Goal: Task Accomplishment & Management: Manage account settings

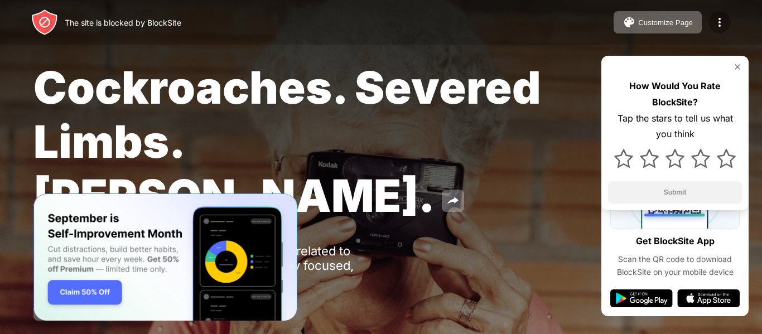
click at [724, 18] on img at bounding box center [719, 22] width 13 height 13
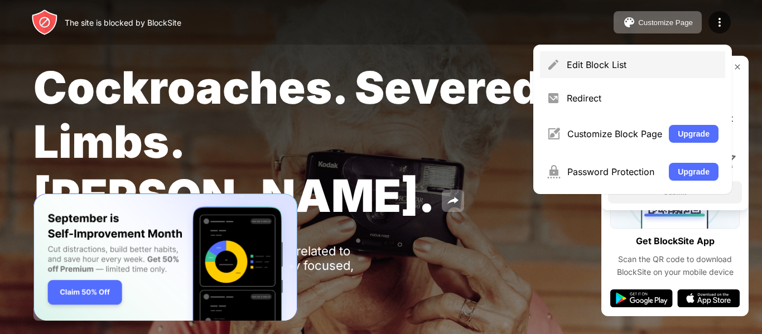
click at [587, 64] on div "Edit Block List" at bounding box center [643, 64] width 152 height 11
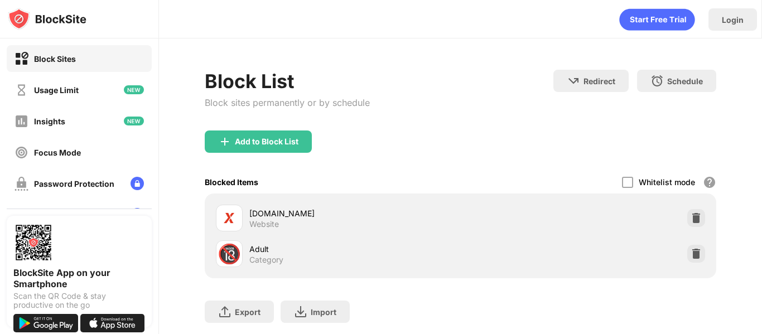
scroll to position [149, 0]
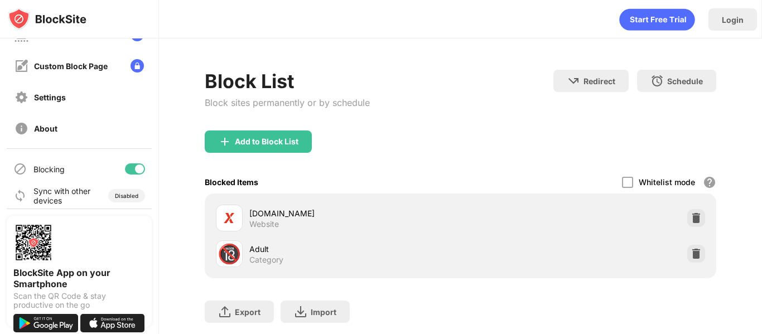
click at [125, 171] on div at bounding box center [135, 168] width 20 height 11
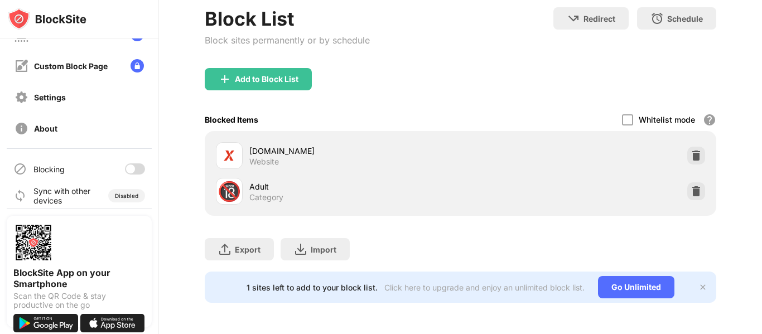
scroll to position [71, 0]
click at [60, 99] on div "Settings" at bounding box center [50, 97] width 32 height 9
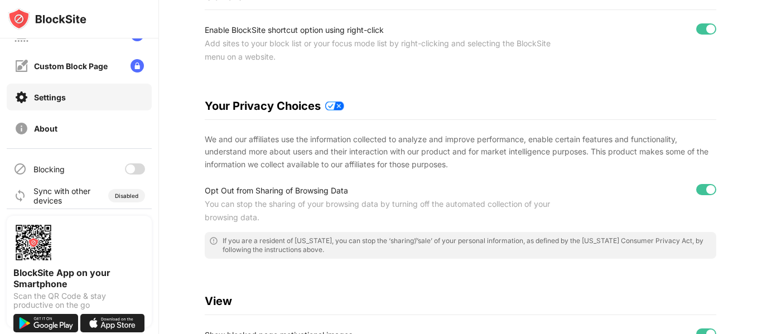
scroll to position [138, 0]
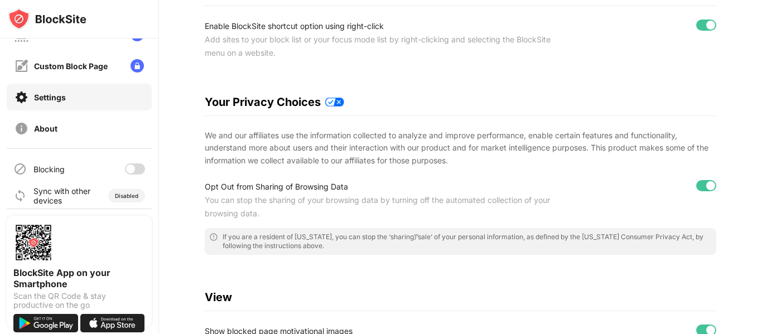
click at [695, 192] on div "Opt Out from Sharing of Browsing Data You can stop the sharing of your browsing…" at bounding box center [460, 200] width 511 height 40
click at [696, 185] on div at bounding box center [706, 185] width 20 height 11
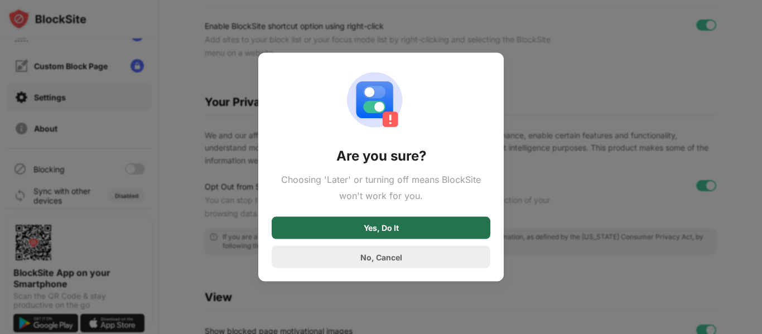
click at [403, 227] on div "Yes, Do It" at bounding box center [381, 228] width 219 height 22
